Goal: Information Seeking & Learning: Learn about a topic

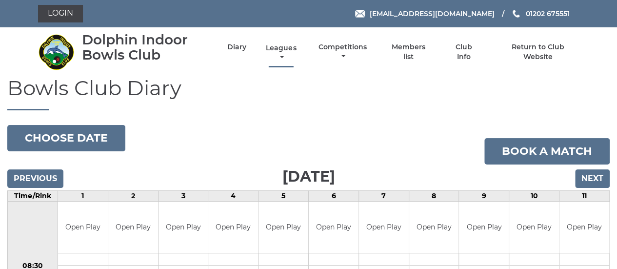
click at [286, 46] on link "Leagues" at bounding box center [281, 52] width 35 height 19
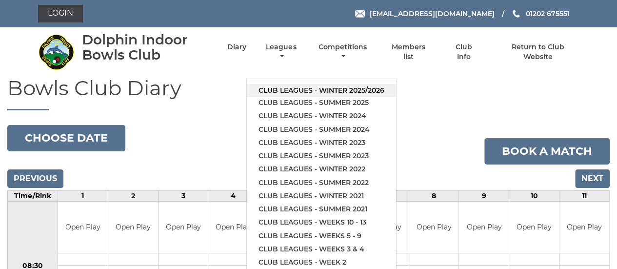
click at [319, 90] on link "Club leagues - Winter 2025/2026" at bounding box center [321, 90] width 149 height 13
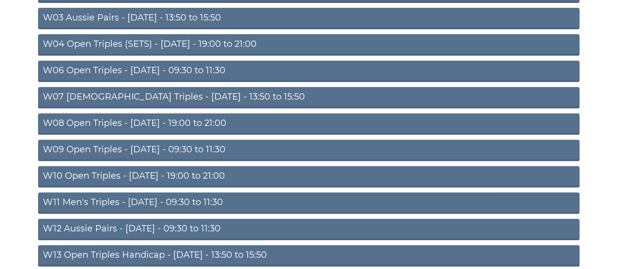
scroll to position [195, 0]
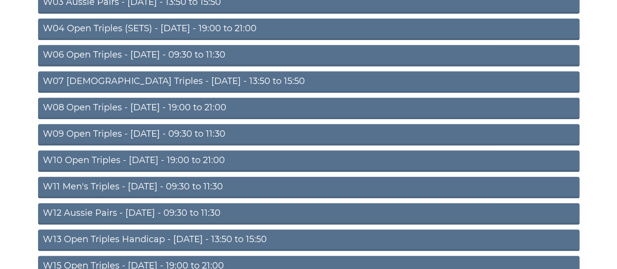
click at [214, 183] on link "W11 Men's Triples - [DATE] - 09:30 to 11:30" at bounding box center [309, 187] width 542 height 21
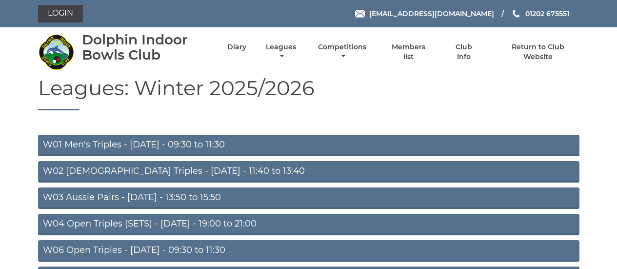
scroll to position [191, 0]
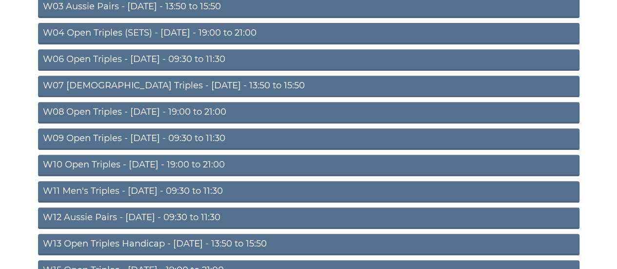
click at [162, 213] on link "W12 Aussie Pairs - Thursday - 09:30 to 11:30" at bounding box center [309, 217] width 542 height 21
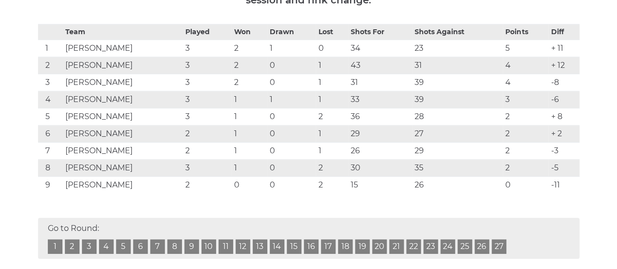
scroll to position [146, 0]
